Goal: Task Accomplishment & Management: Manage account settings

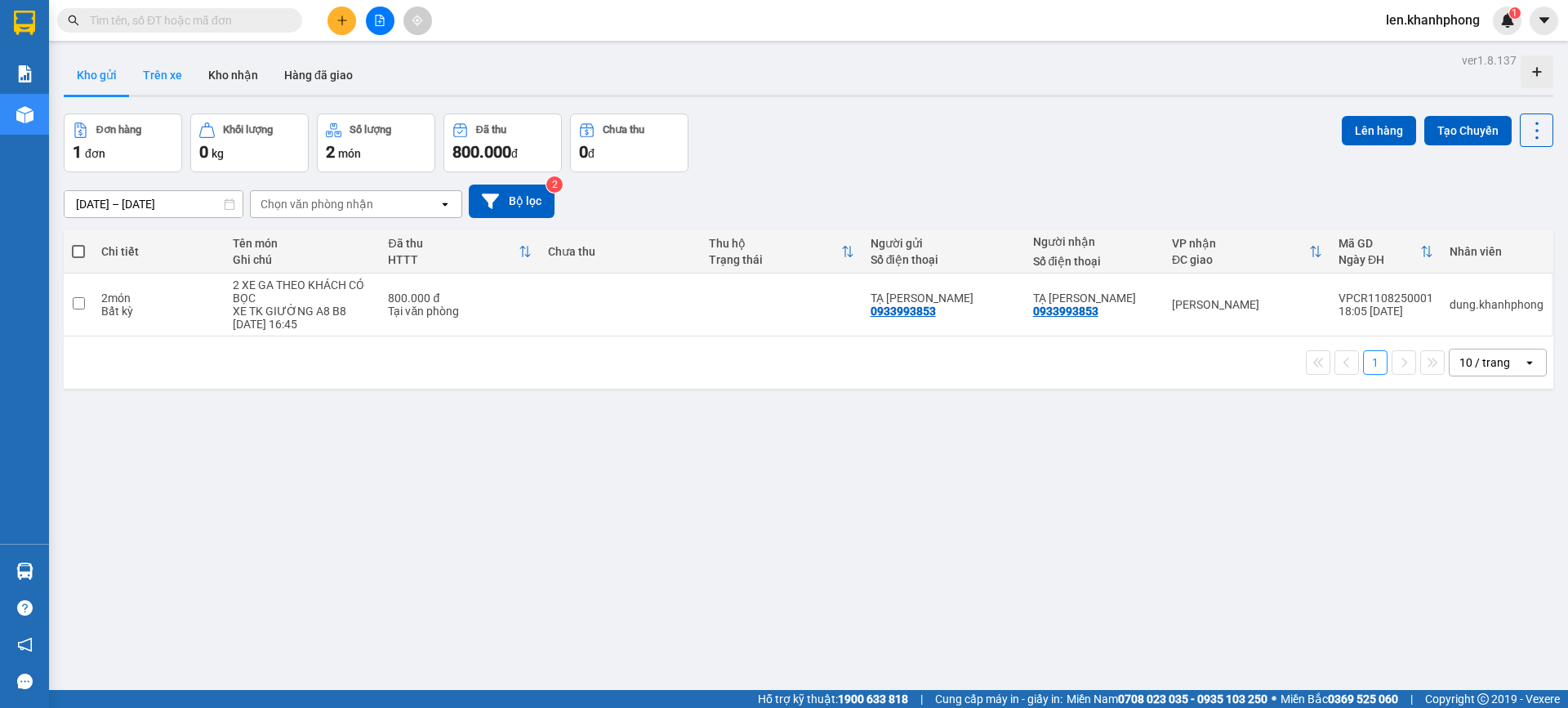
click at [177, 81] on button "Trên xe" at bounding box center [163, 75] width 66 height 39
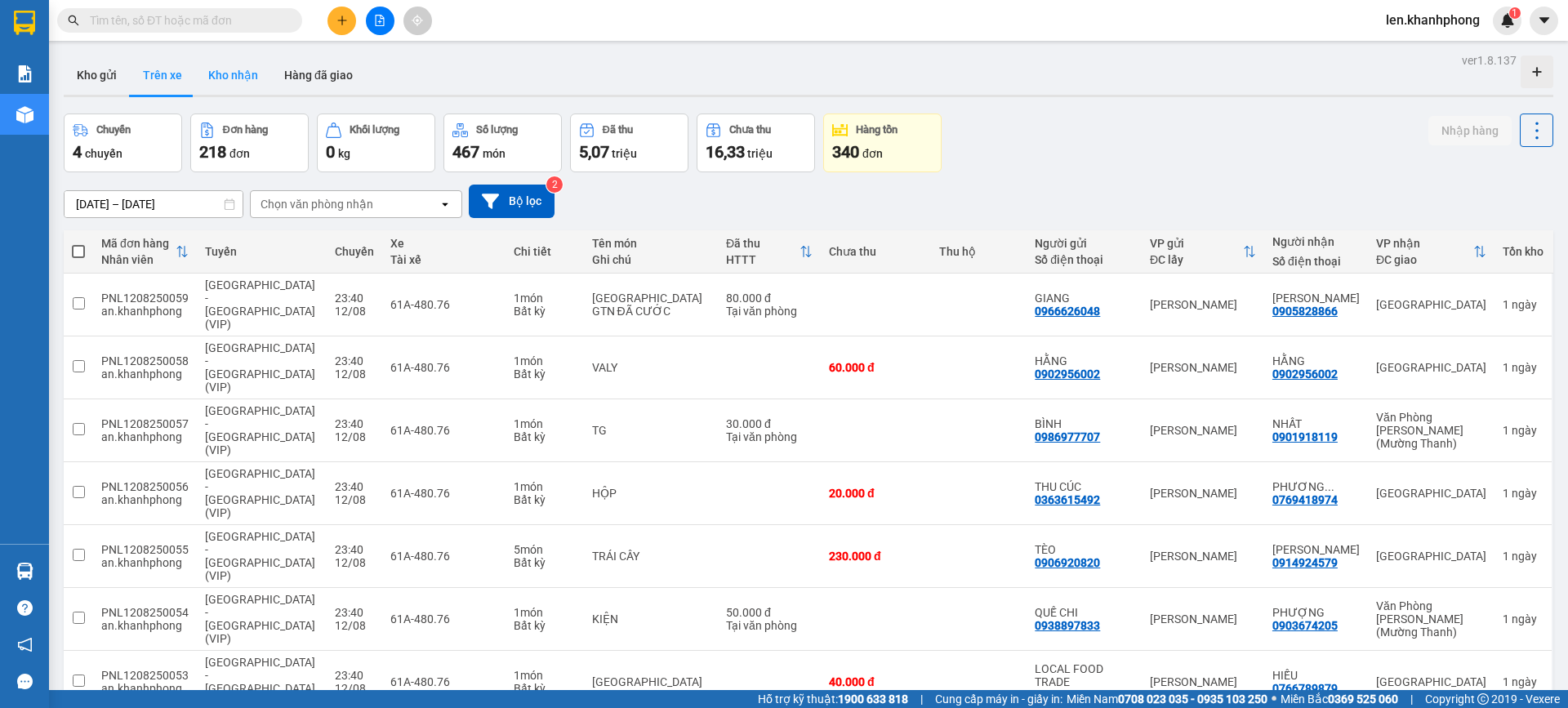
click at [248, 70] on button "Kho nhận" at bounding box center [233, 75] width 76 height 39
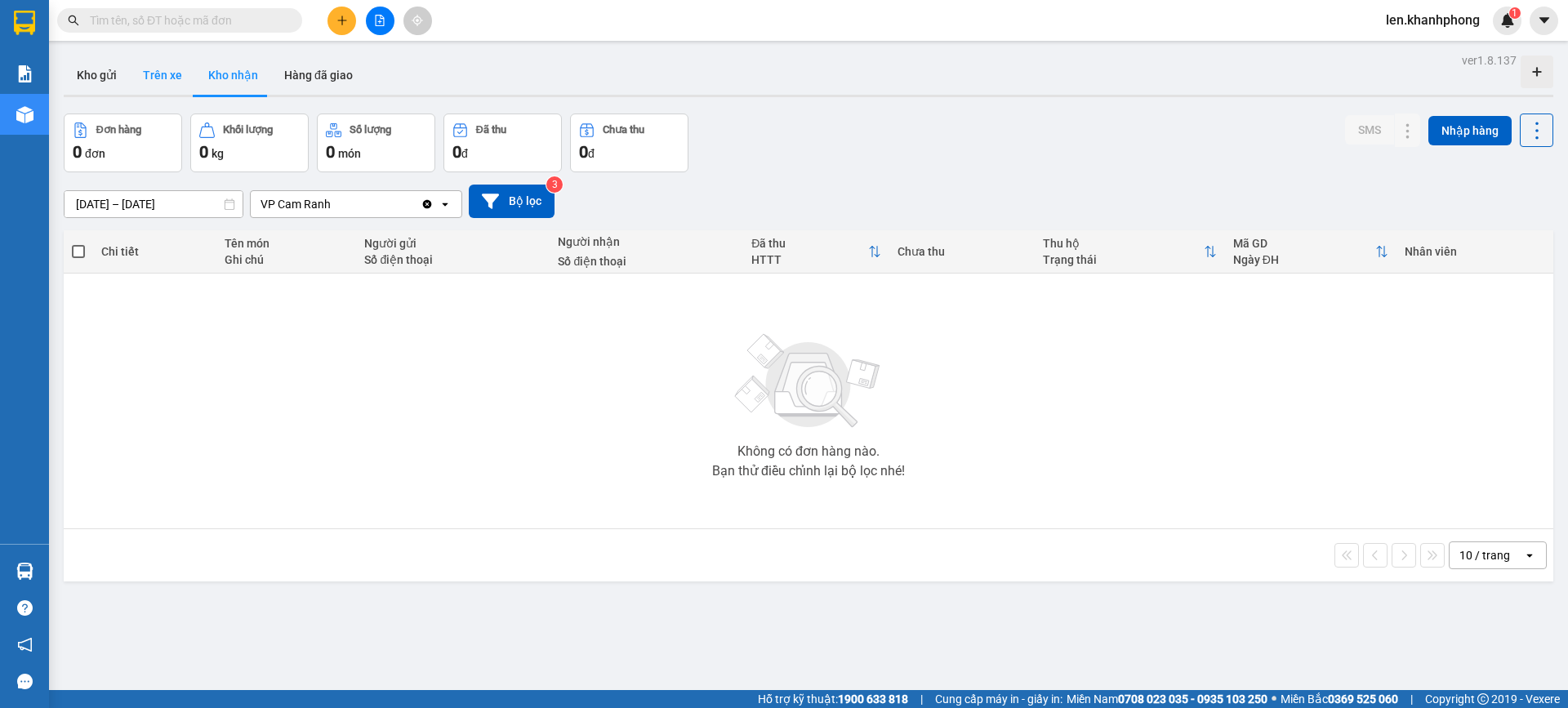
click at [156, 67] on button "Trên xe" at bounding box center [163, 75] width 66 height 39
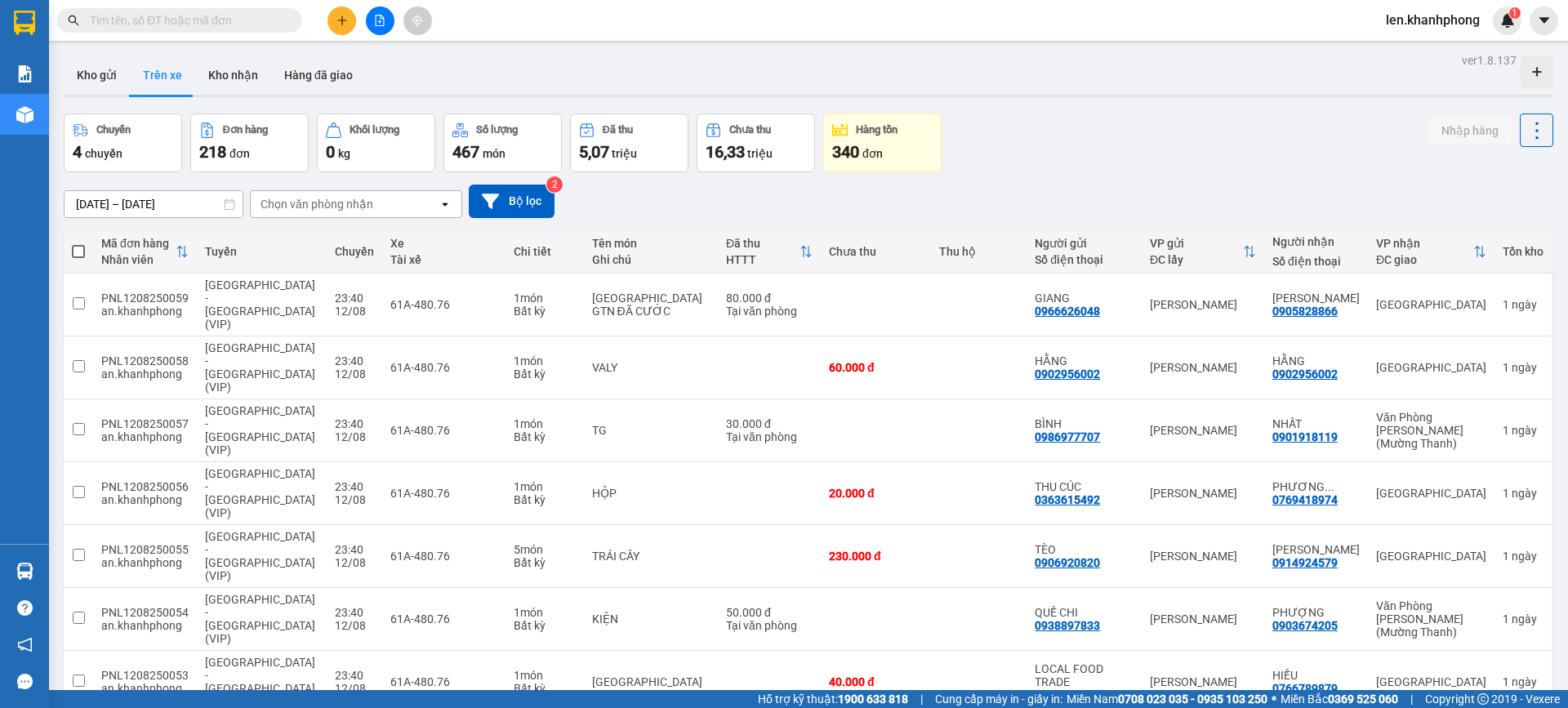
click at [308, 202] on div "Chọn văn phòng nhận" at bounding box center [317, 203] width 113 height 16
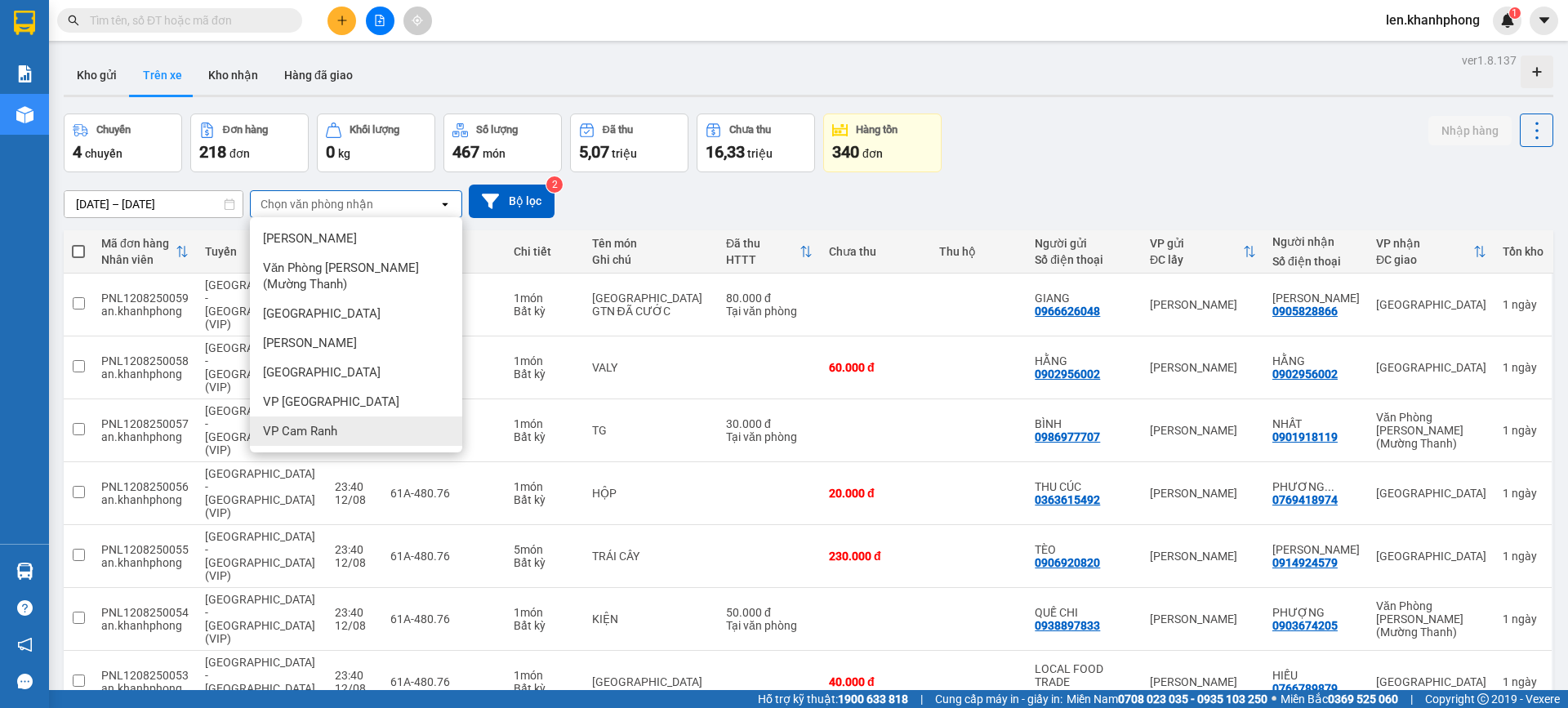
click at [314, 427] on span "VP Cam Ranh" at bounding box center [300, 431] width 74 height 16
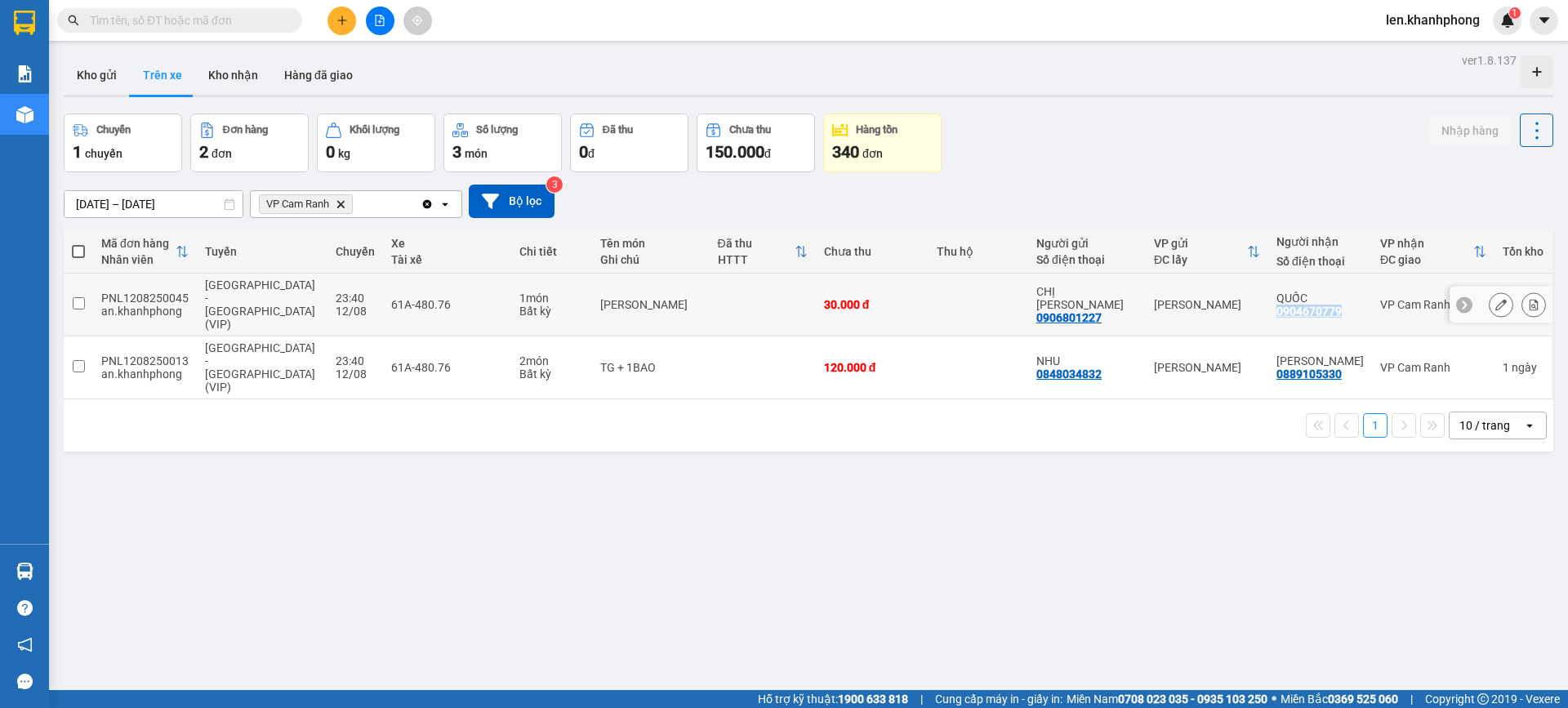
drag, startPoint x: 1345, startPoint y: 294, endPoint x: 1276, endPoint y: 296, distance: 69.0
click at [1277, 296] on div "QUỐC 0904670779" at bounding box center [1320, 304] width 87 height 26
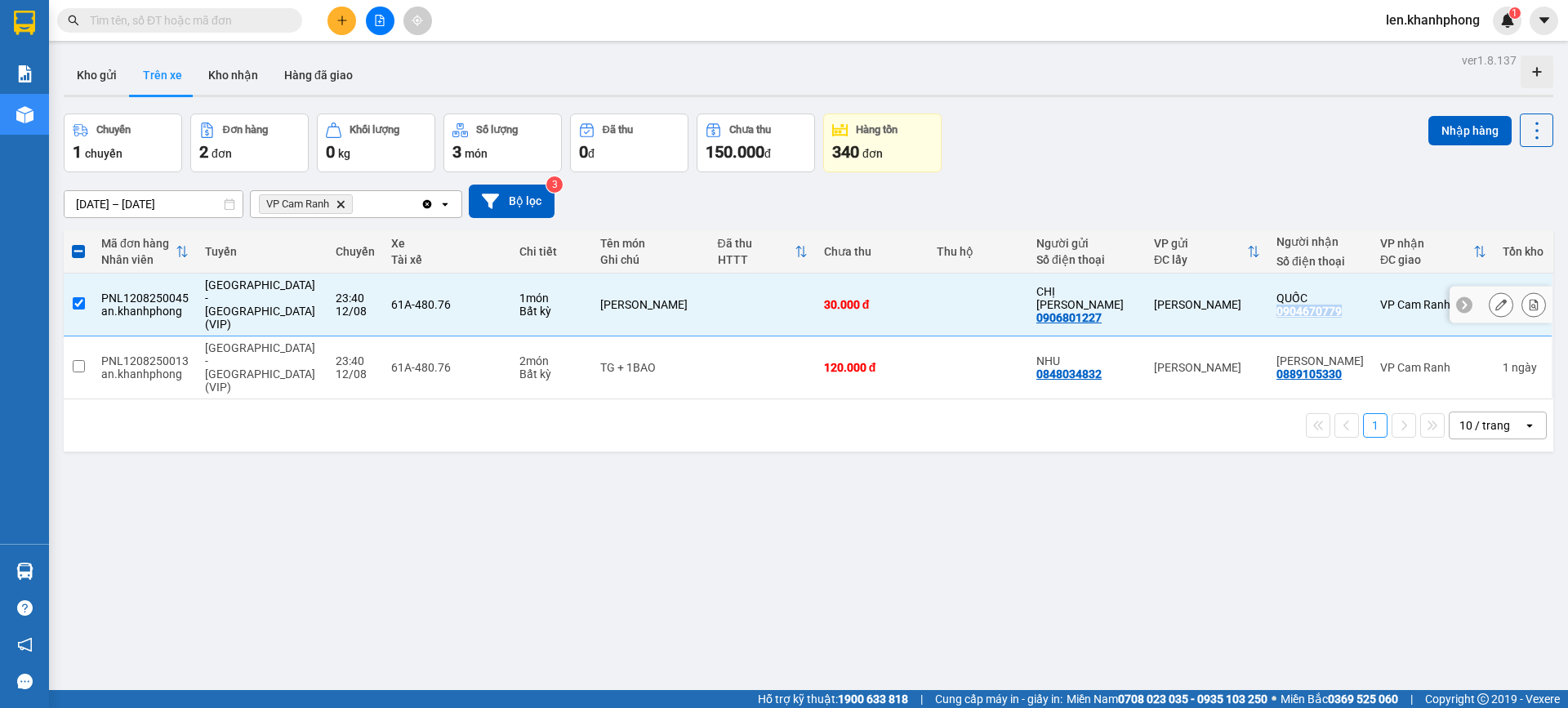
copy div "0904670779"
click at [866, 504] on div "ver 1.8.137 Kho gửi Trên xe Kho nhận Hàng đã giao Chuyến 1 chuyến Đơn hàng 2 đơ…" at bounding box center [808, 402] width 1502 height 708
click at [1026, 187] on div "[DATE] – [DATE] Press the down arrow key to interact with the calendar and sele…" at bounding box center [809, 202] width 1490 height 34
click at [84, 297] on input "checkbox" at bounding box center [79, 303] width 13 height 13
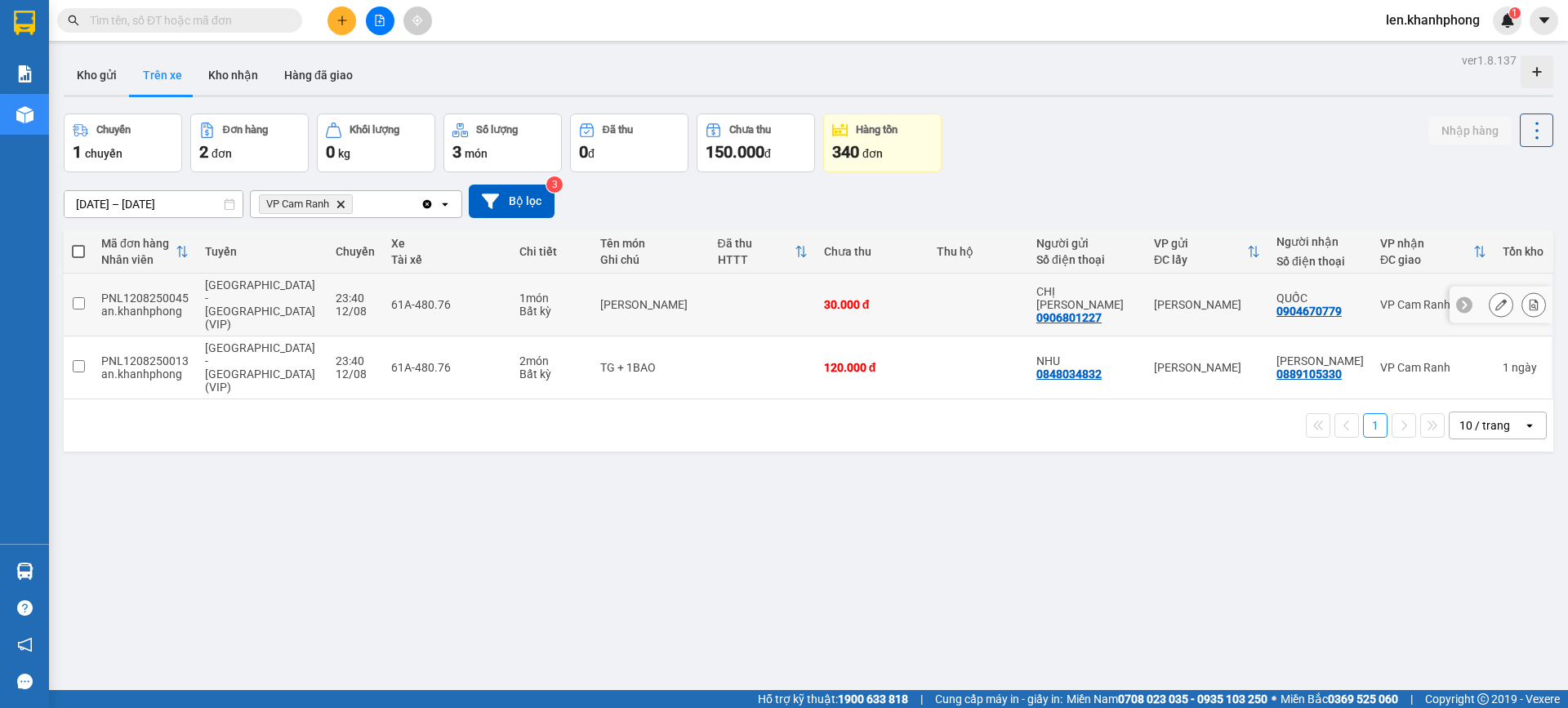
click at [81, 297] on input "checkbox" at bounding box center [79, 303] width 13 height 13
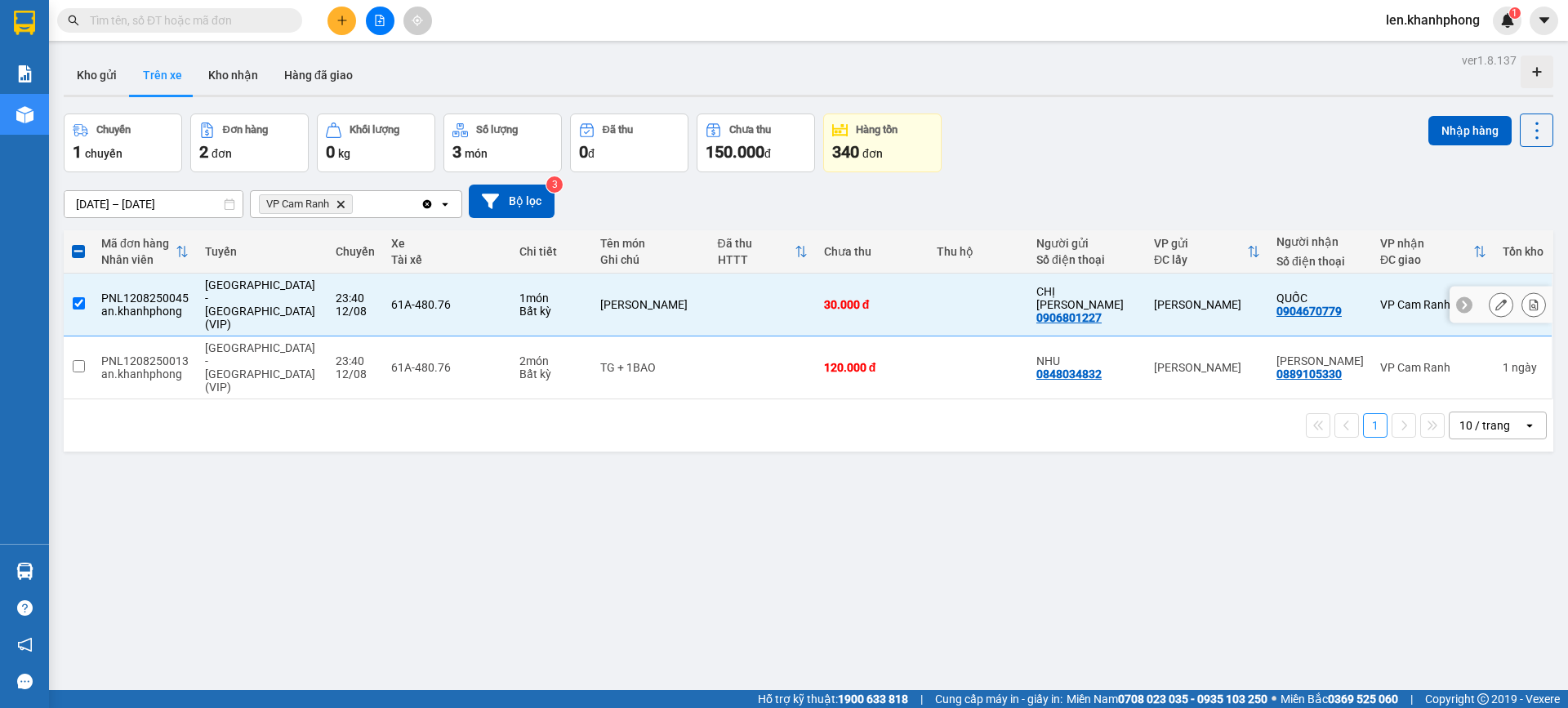
click at [76, 297] on input "checkbox" at bounding box center [79, 303] width 13 height 13
checkbox input "false"
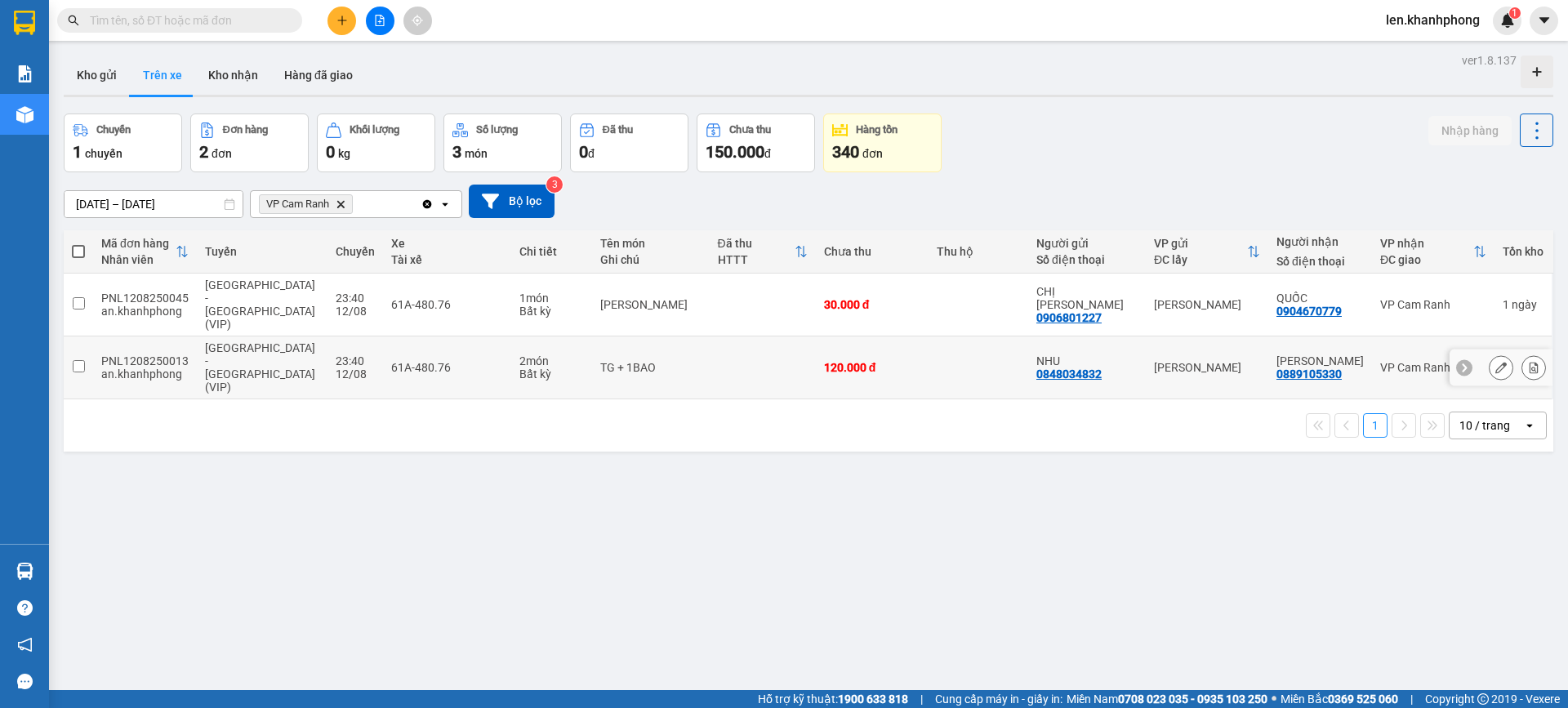
click at [76, 360] on input "checkbox" at bounding box center [79, 366] width 13 height 13
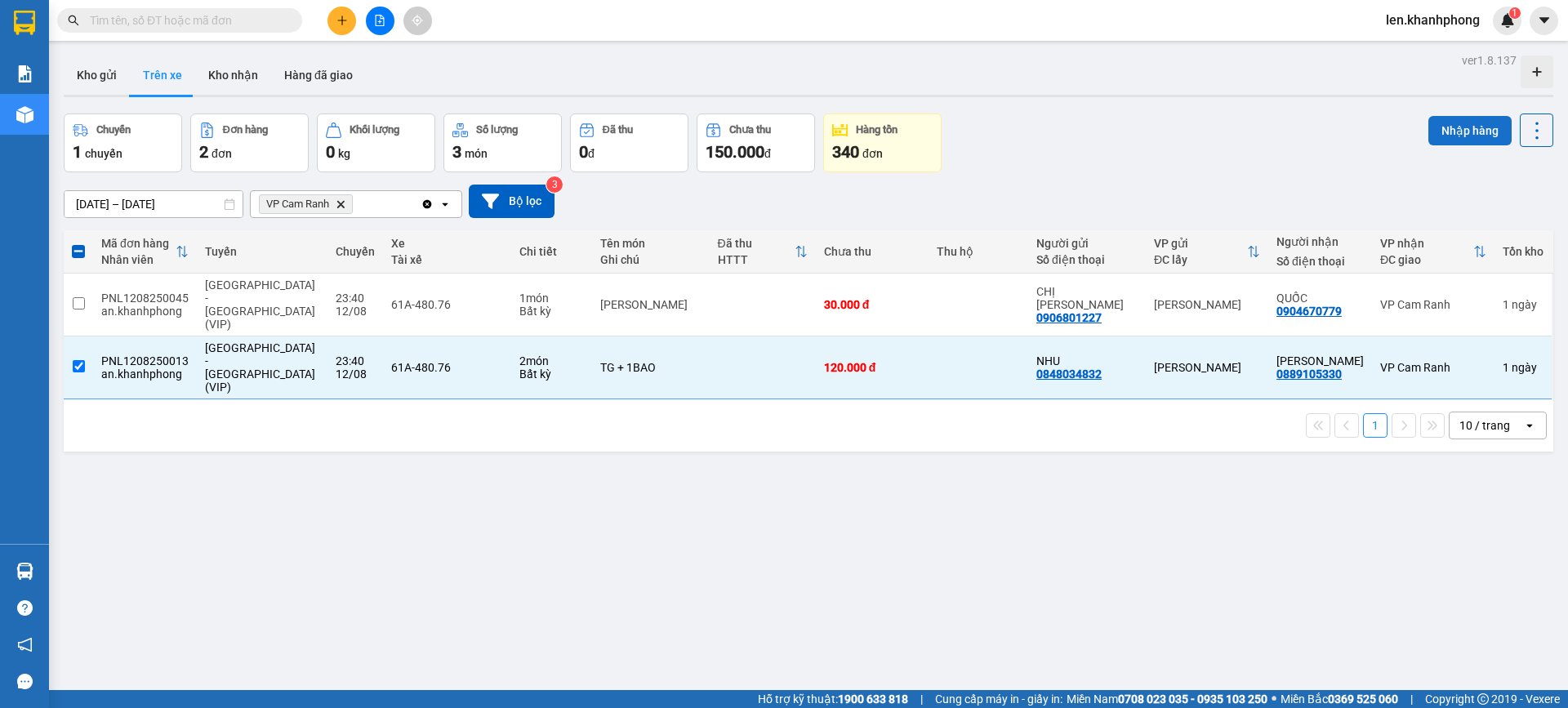
click at [1460, 129] on button "Nhập hàng" at bounding box center [1470, 130] width 83 height 29
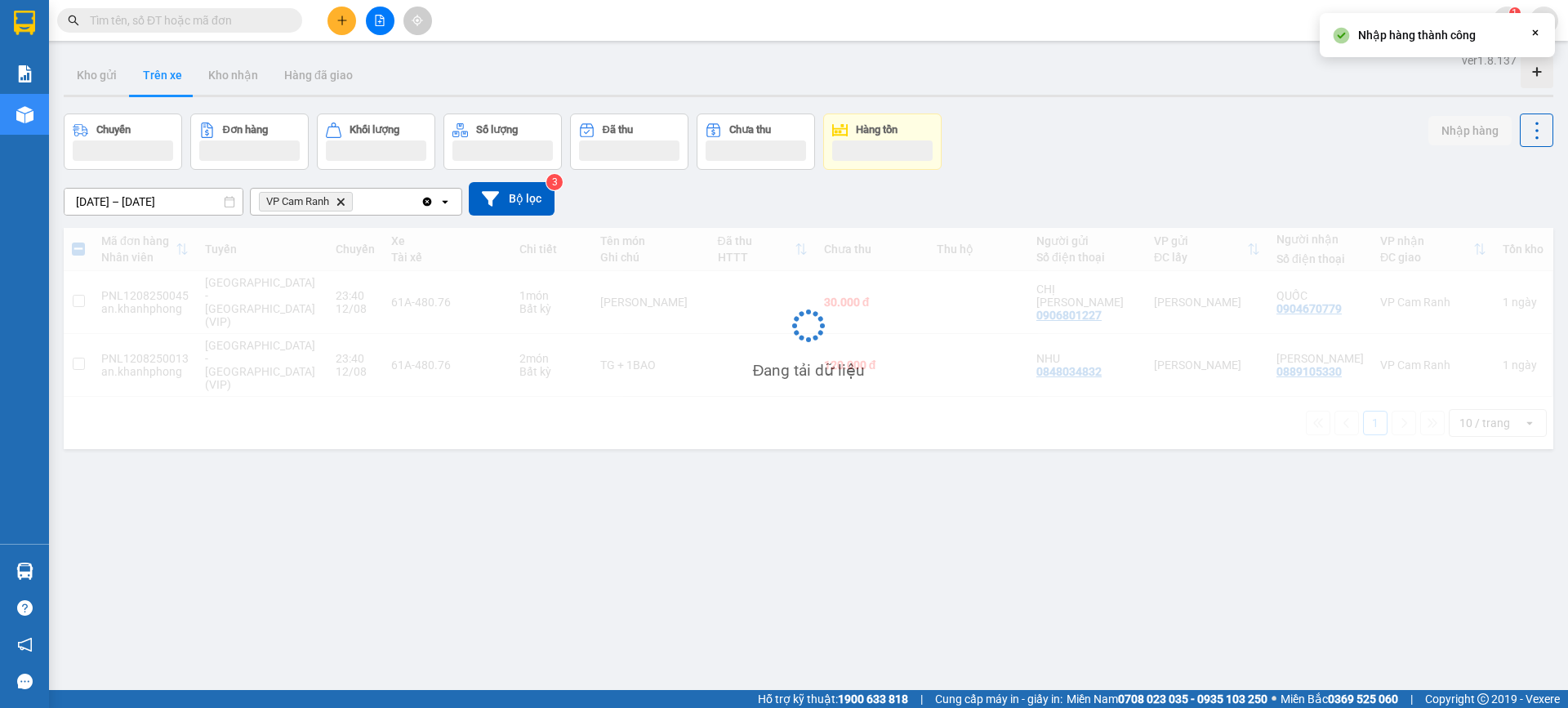
checkbox input "false"
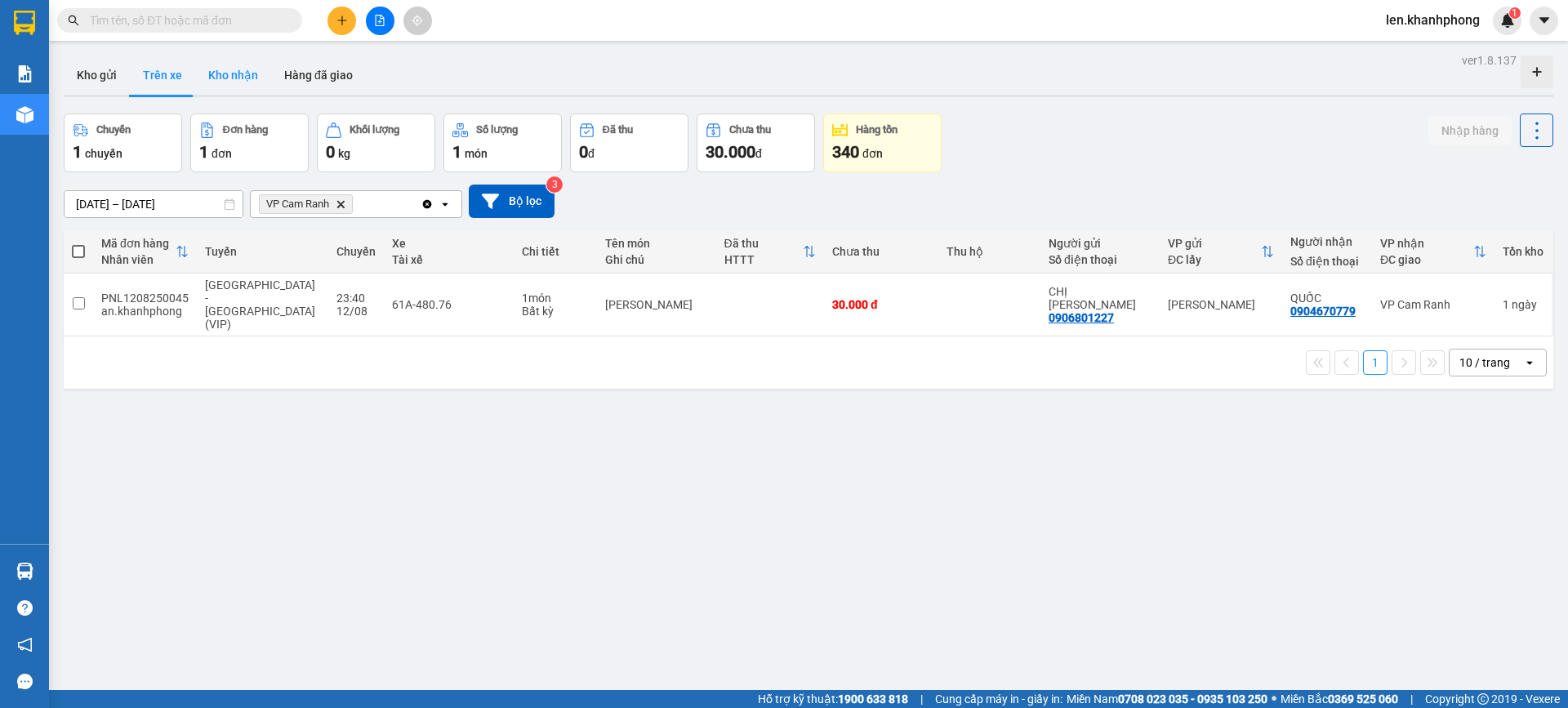
click at [242, 65] on button "Kho nhận" at bounding box center [233, 75] width 76 height 39
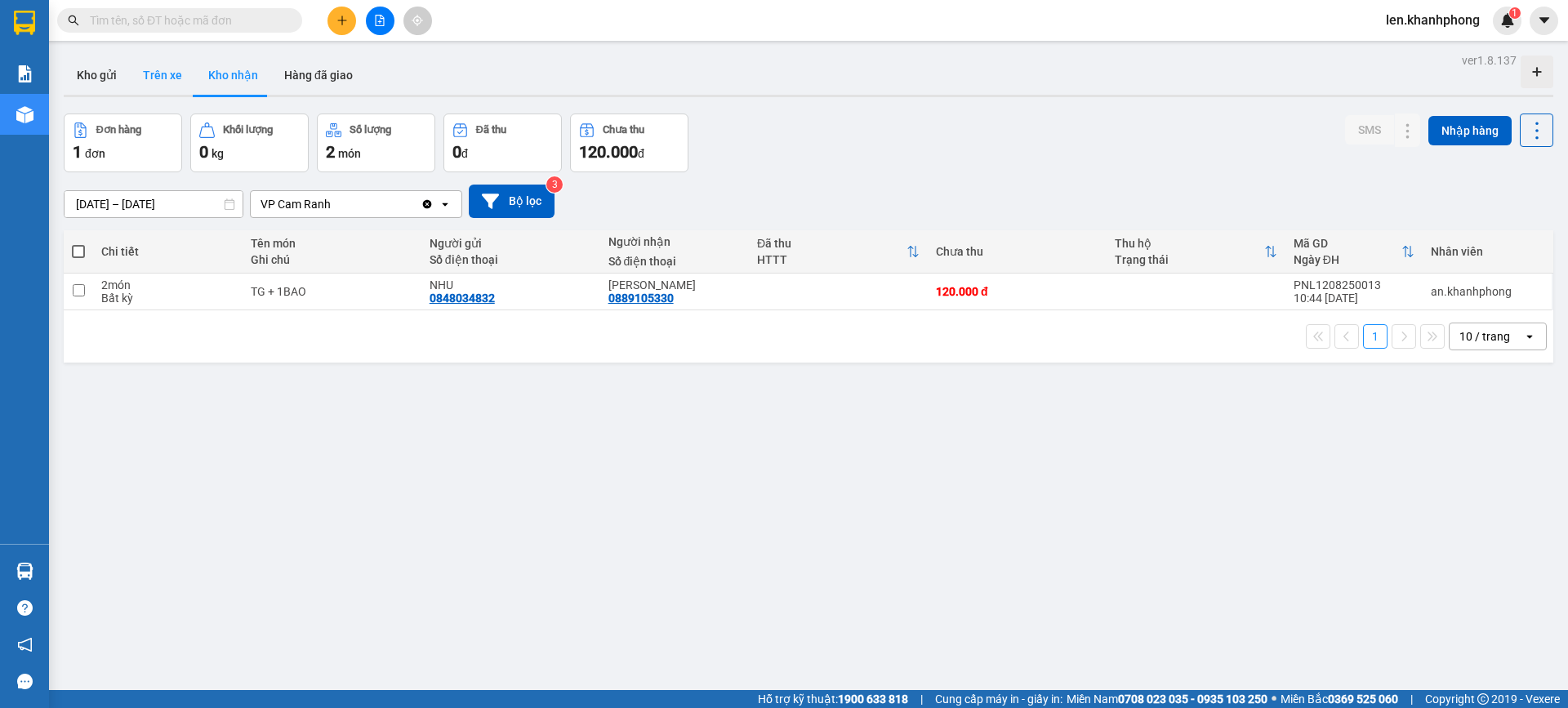
click at [166, 71] on button "Trên xe" at bounding box center [163, 75] width 66 height 39
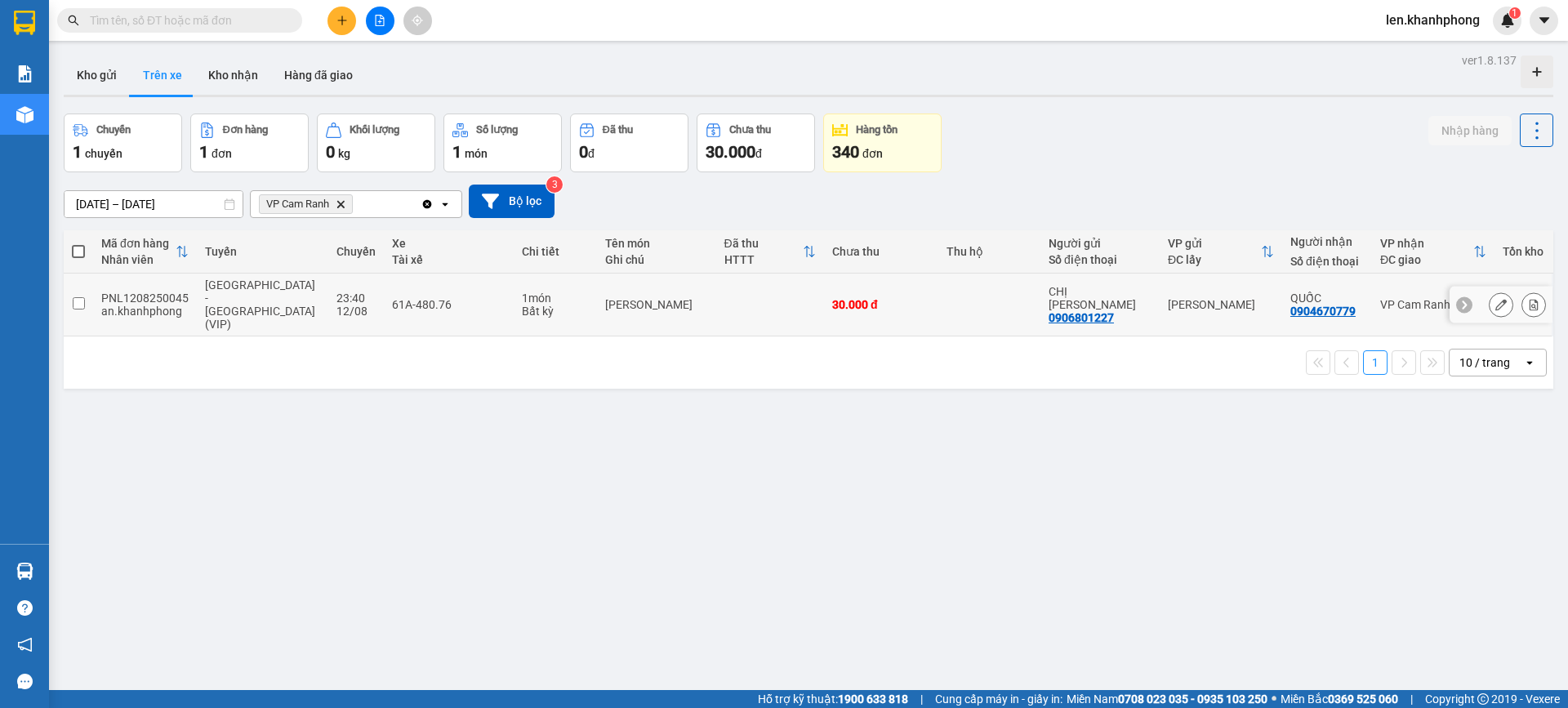
click at [79, 297] on input "checkbox" at bounding box center [79, 303] width 13 height 13
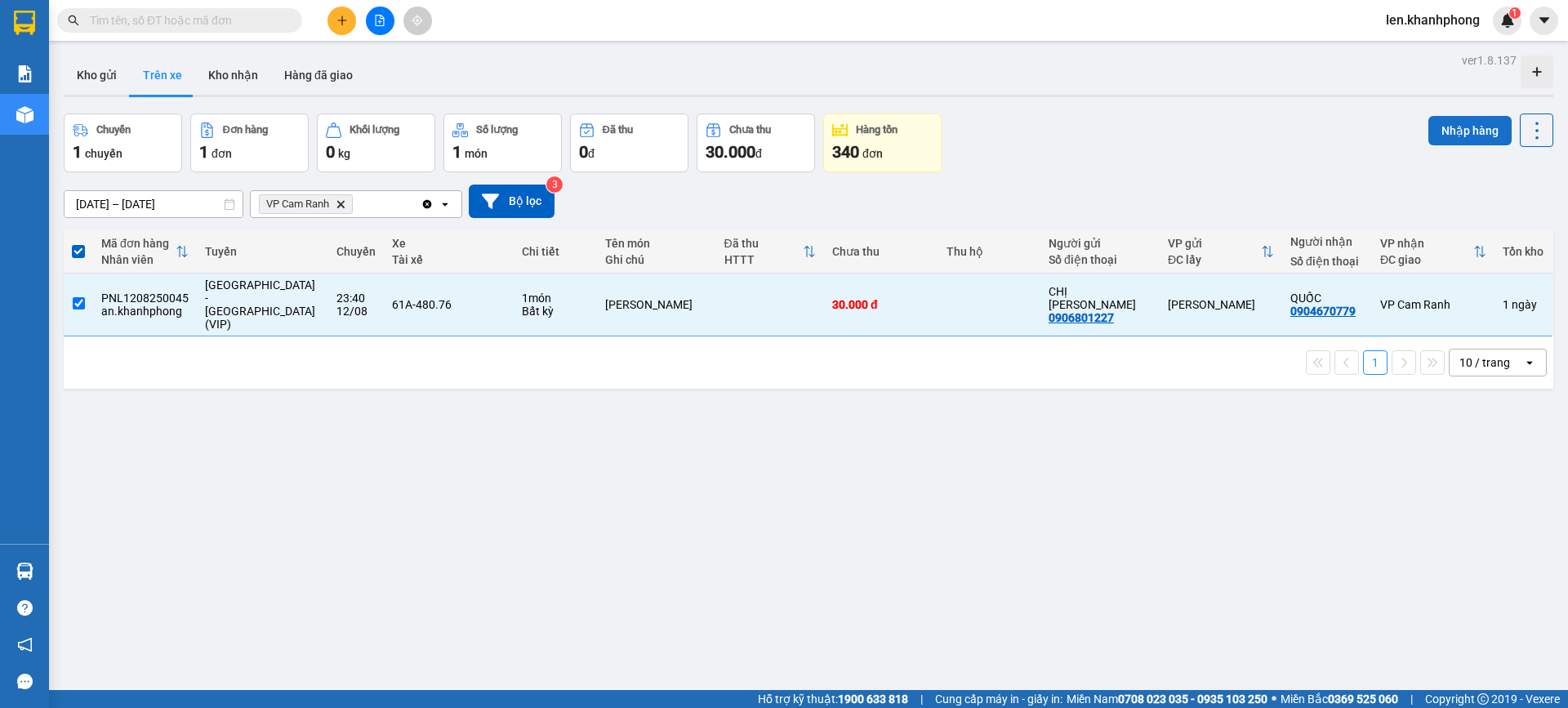
click at [1466, 128] on button "Nhập hàng" at bounding box center [1470, 130] width 83 height 29
checkbox input "false"
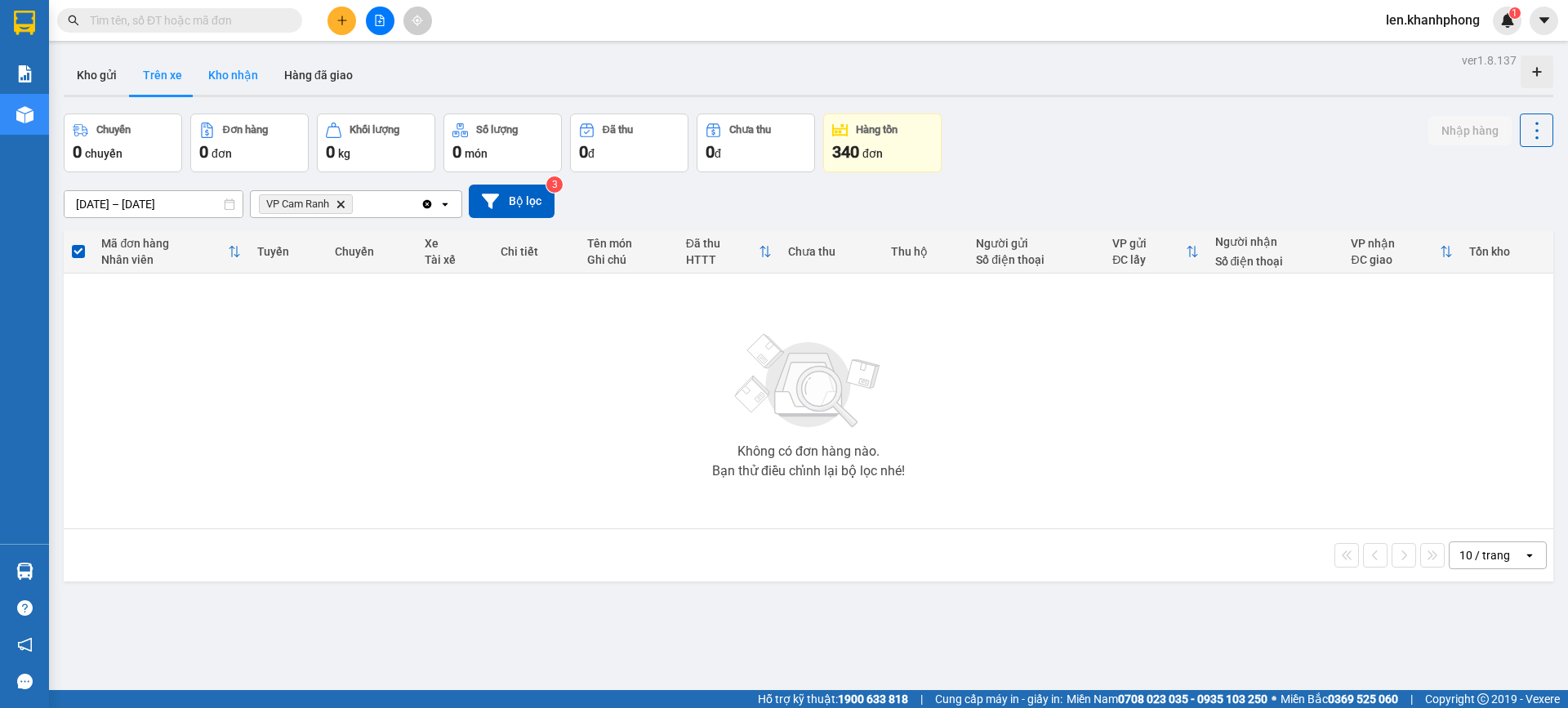
click at [244, 71] on button "Kho nhận" at bounding box center [233, 75] width 76 height 39
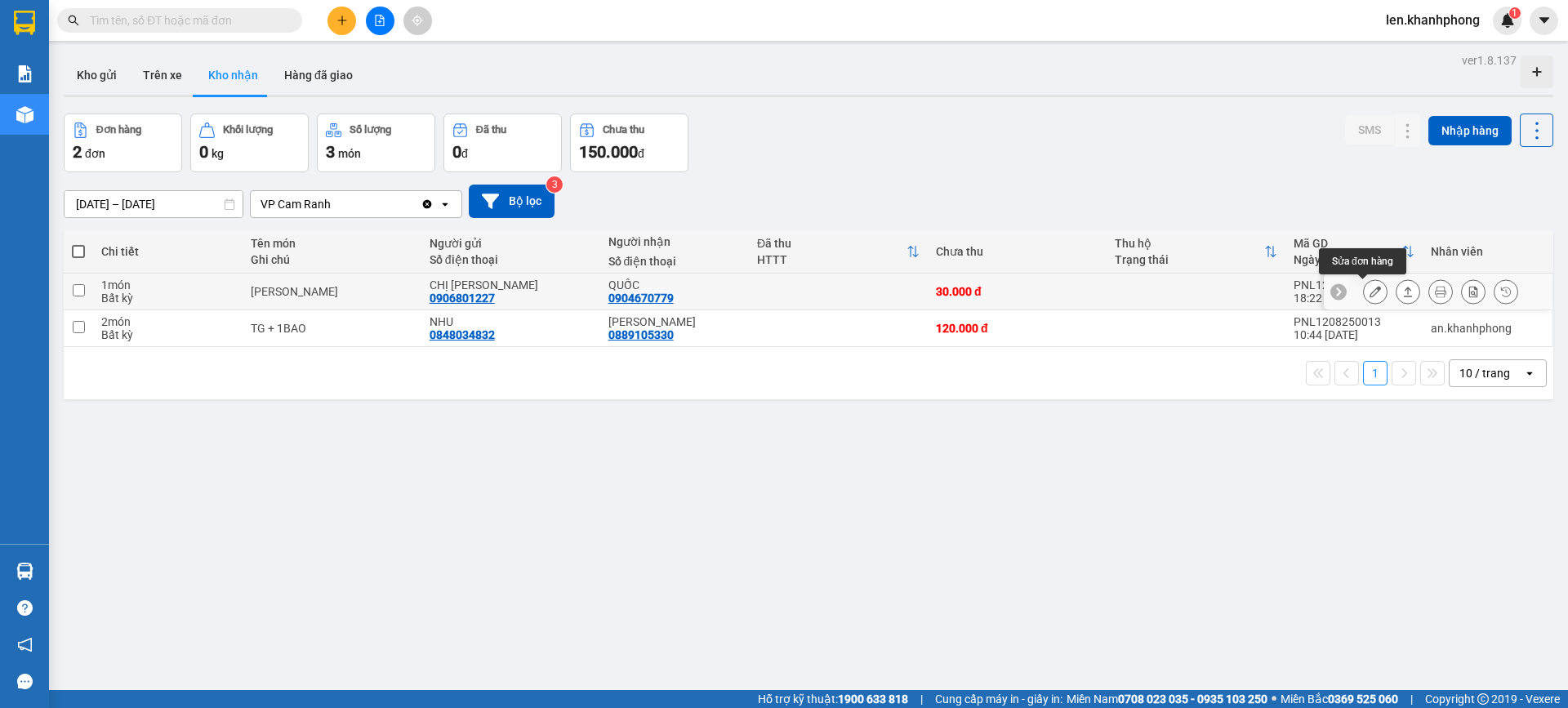
click at [1364, 299] on button at bounding box center [1375, 292] width 23 height 29
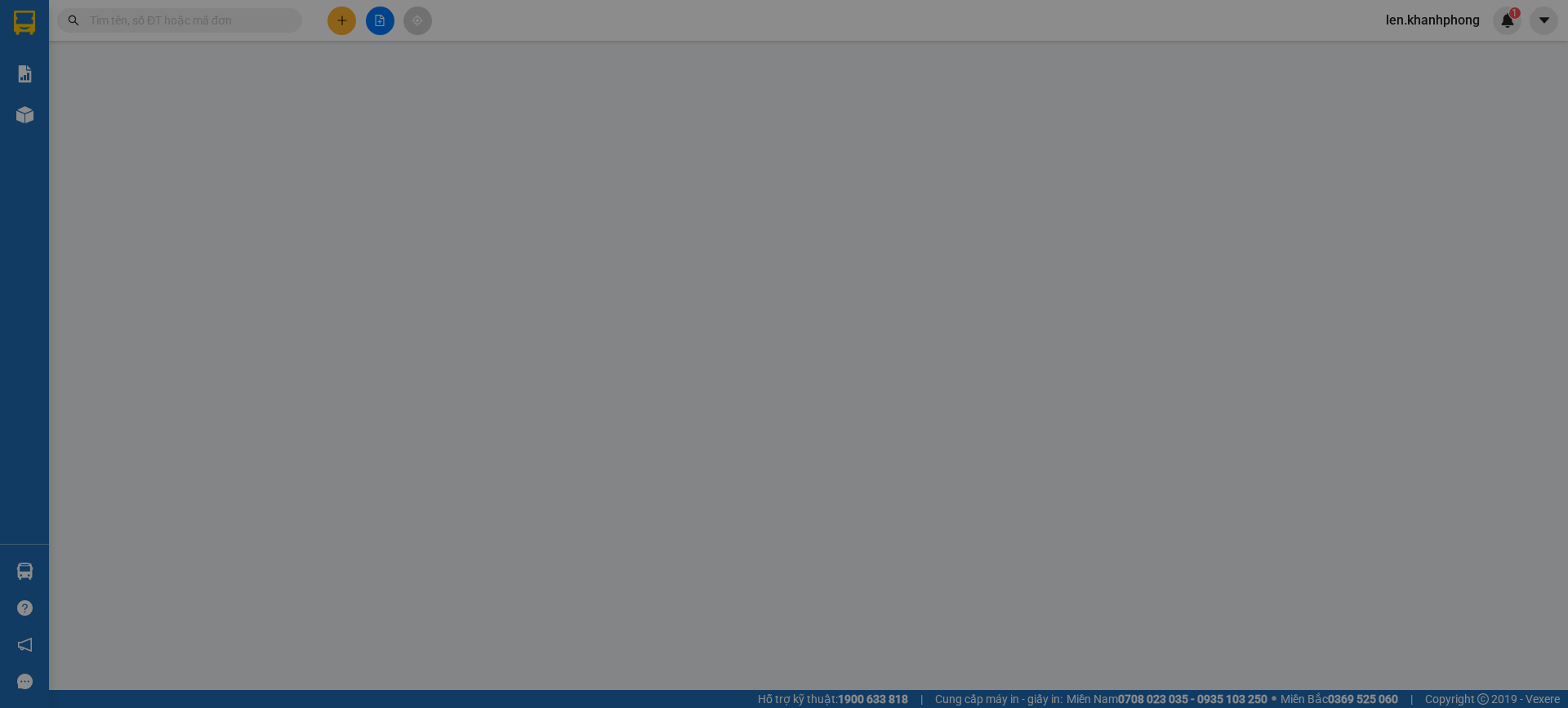
type input "0906801227"
type input "CHỊ [PERSON_NAME]"
type input "0904670779"
type input "QUỐC"
type input "30.000"
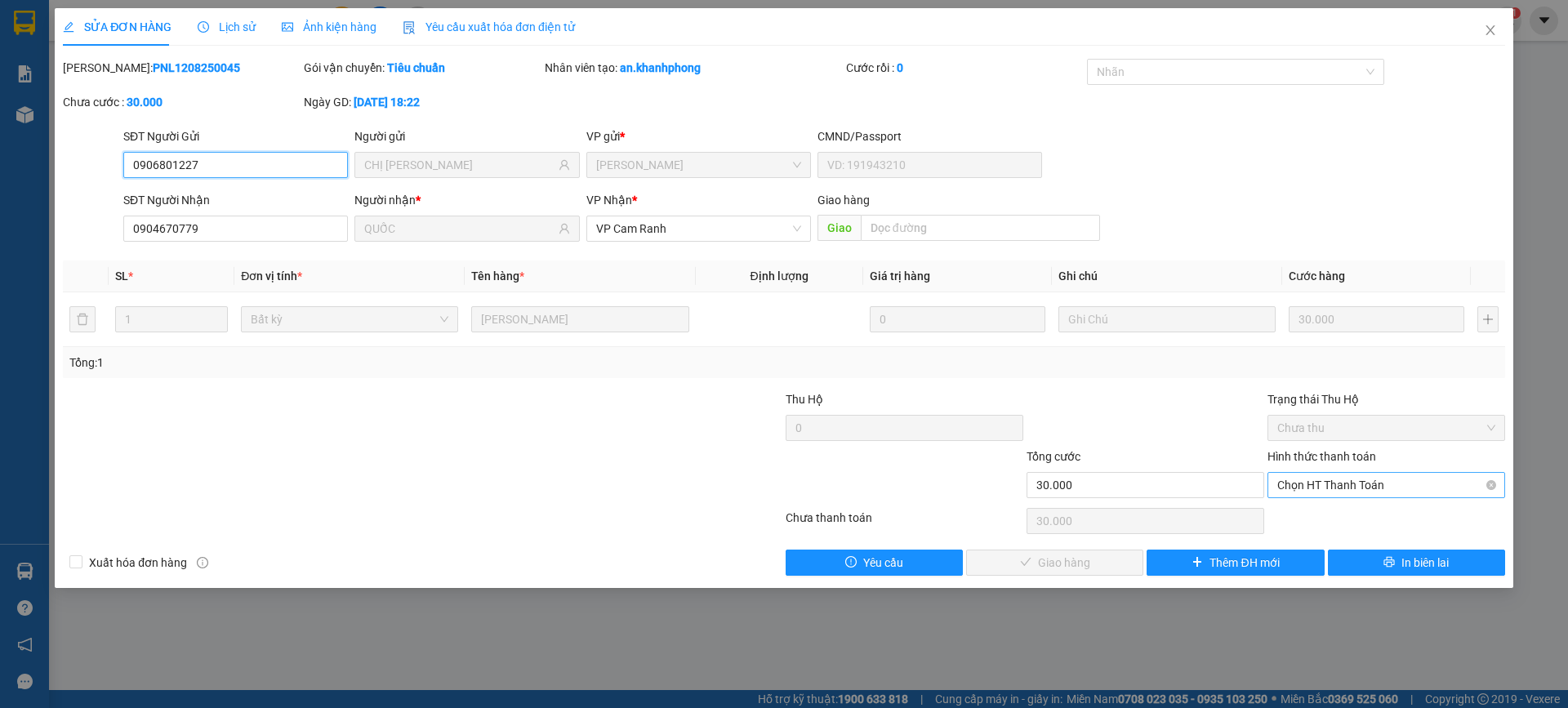
click at [1324, 485] on span "Chọn HT Thanh Toán" at bounding box center [1387, 485] width 218 height 24
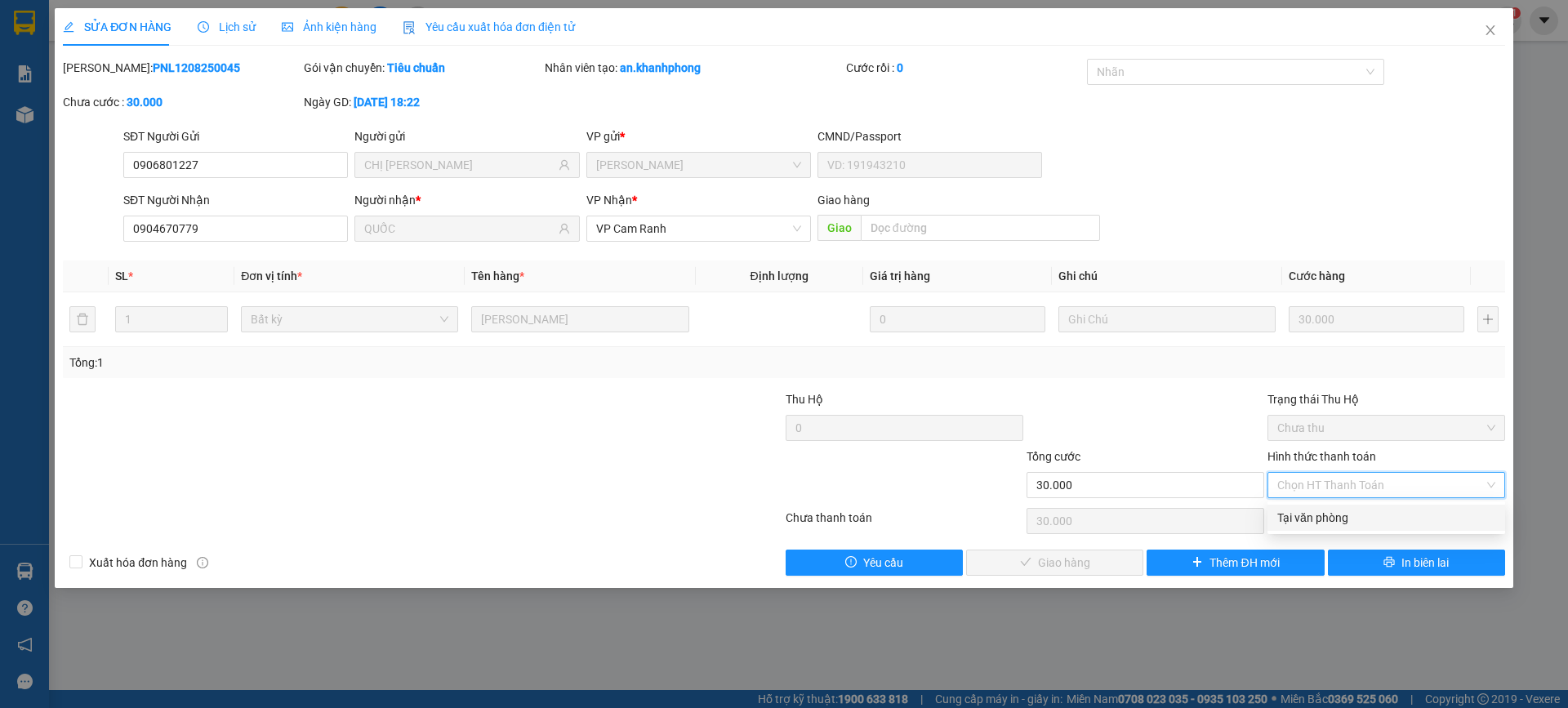
click at [1315, 514] on div "Tại văn phòng" at bounding box center [1387, 517] width 218 height 18
type input "0"
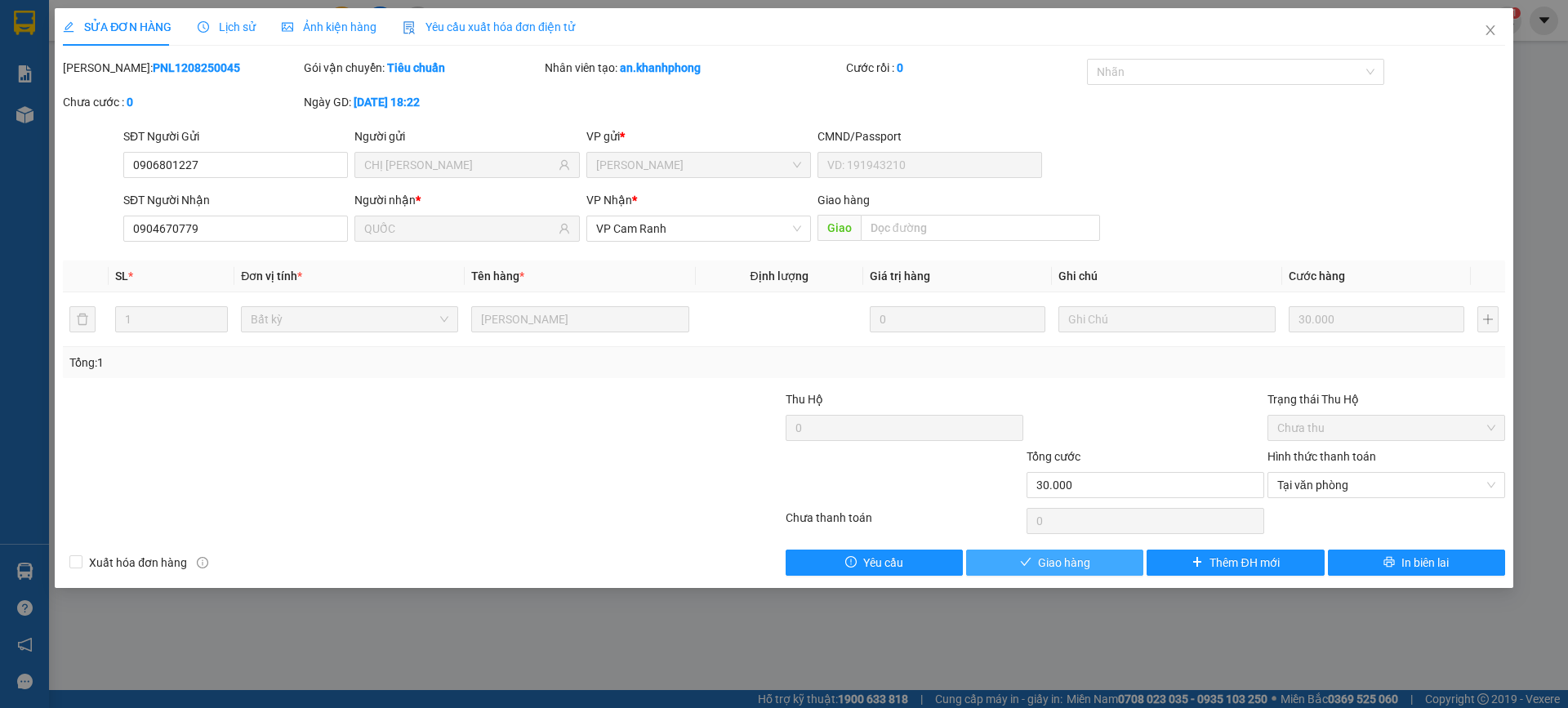
click at [1063, 560] on span "Giao hàng" at bounding box center [1064, 562] width 52 height 18
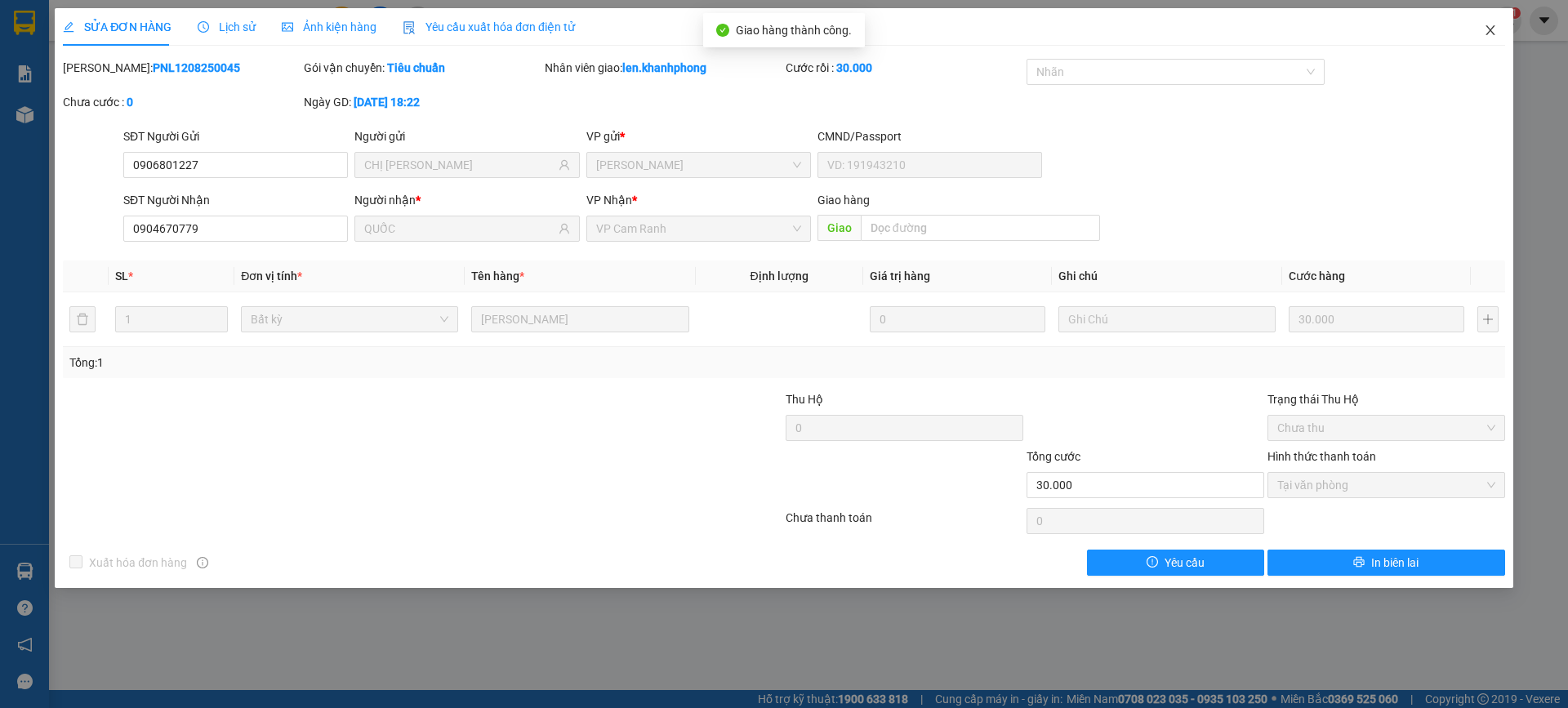
click at [1486, 27] on icon "close" at bounding box center [1491, 30] width 13 height 13
